Goal: Navigation & Orientation: Understand site structure

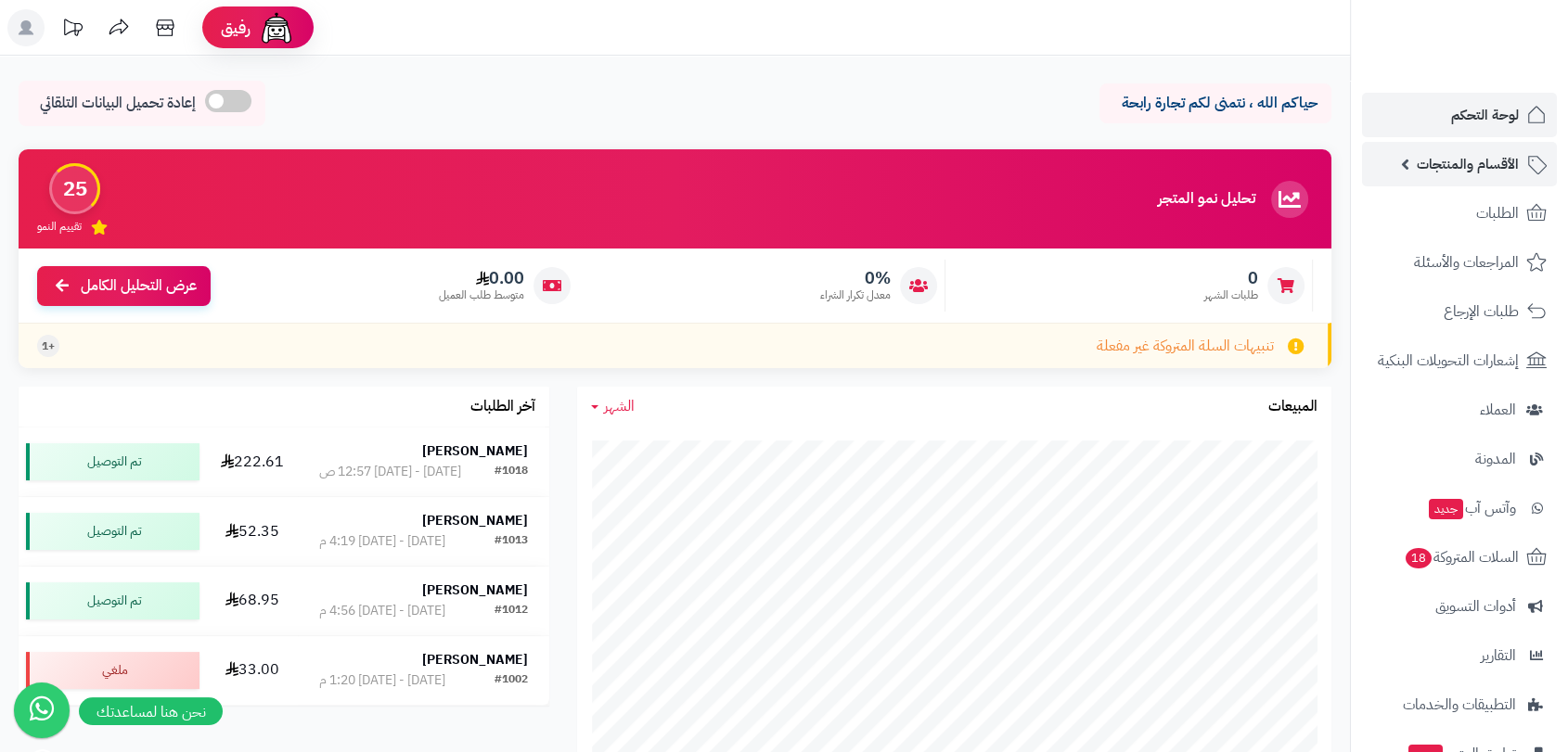
click at [1468, 153] on span "الأقسام والمنتجات" at bounding box center [1467, 164] width 102 height 26
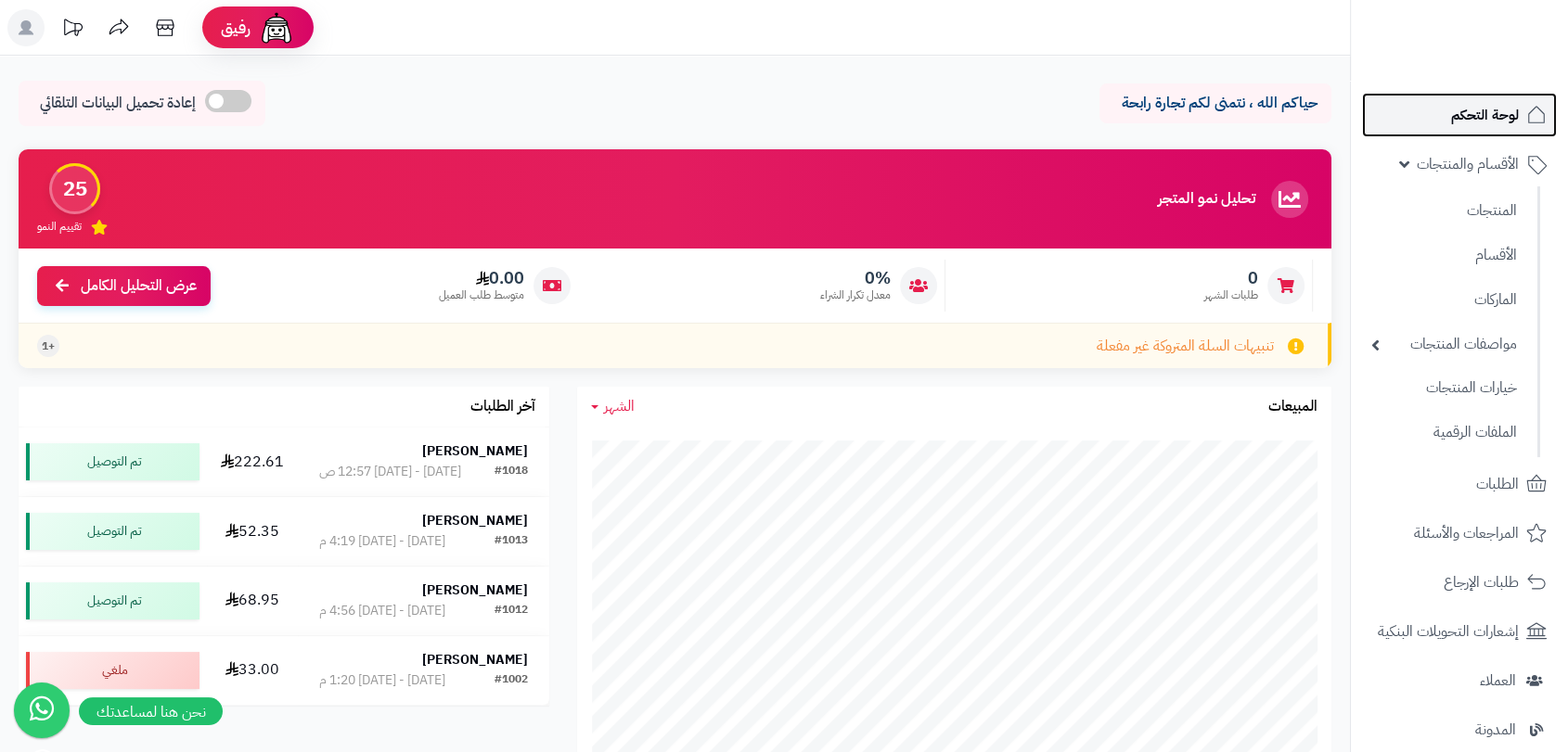
click at [1477, 114] on span "لوحة التحكم" at bounding box center [1485, 115] width 68 height 26
